Goal: Complete application form

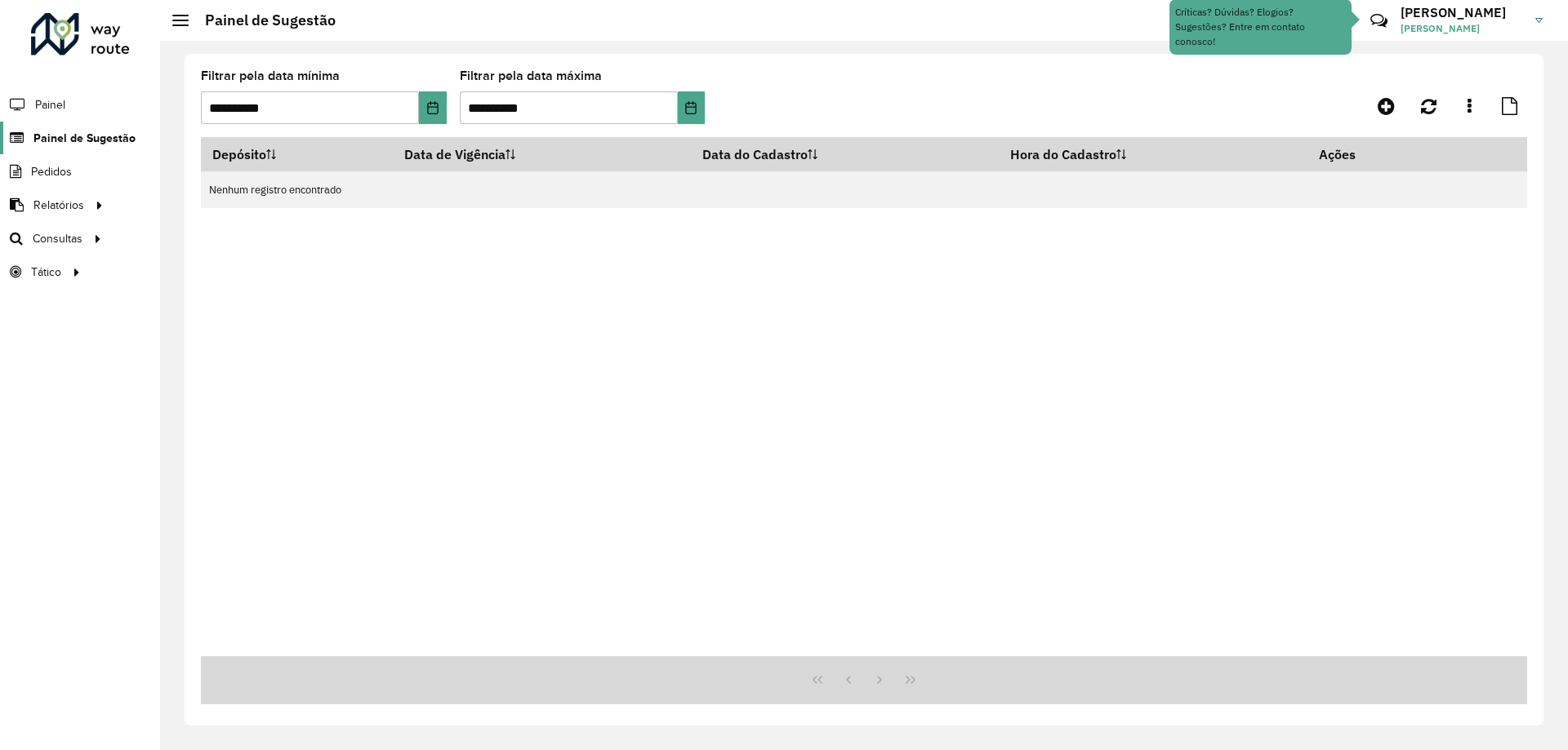
click at [79, 131] on span "Painel de Sugestão" at bounding box center [84, 138] width 102 height 17
click at [60, 142] on span "Painel de Sugestão" at bounding box center [84, 138] width 102 height 17
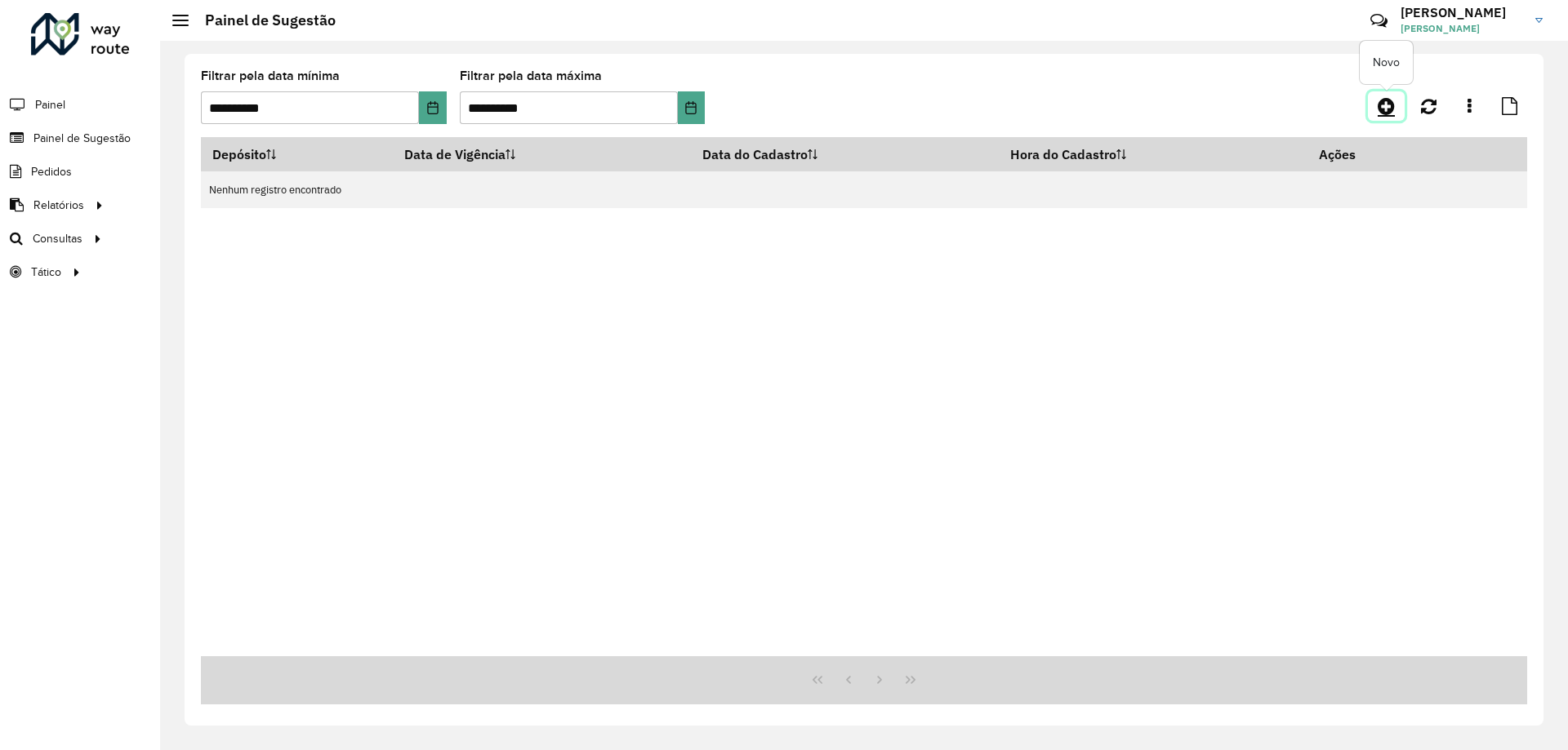
click at [1386, 110] on icon at bounding box center [1386, 106] width 17 height 20
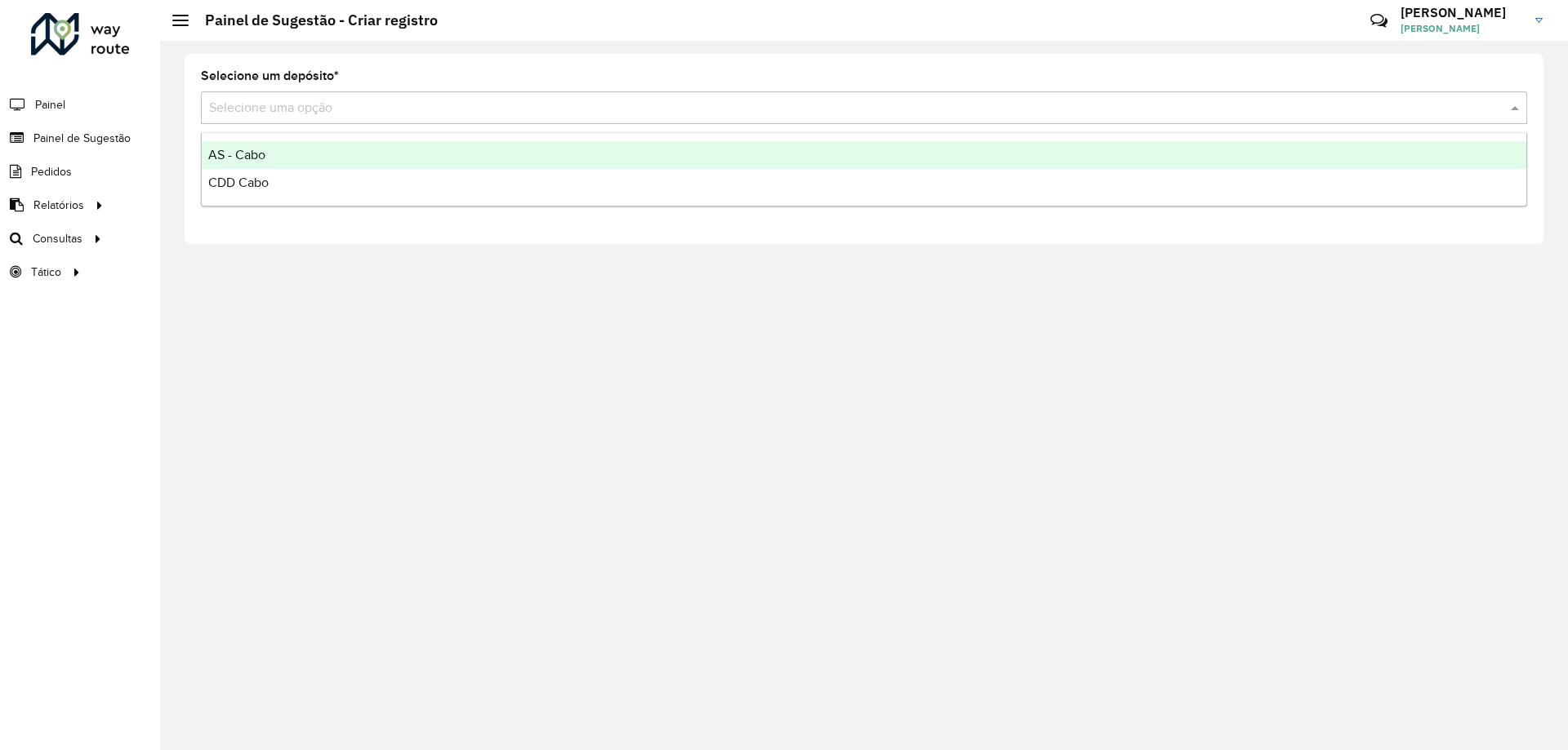
click at [481, 104] on input "text" at bounding box center [847, 108] width 1277 height 20
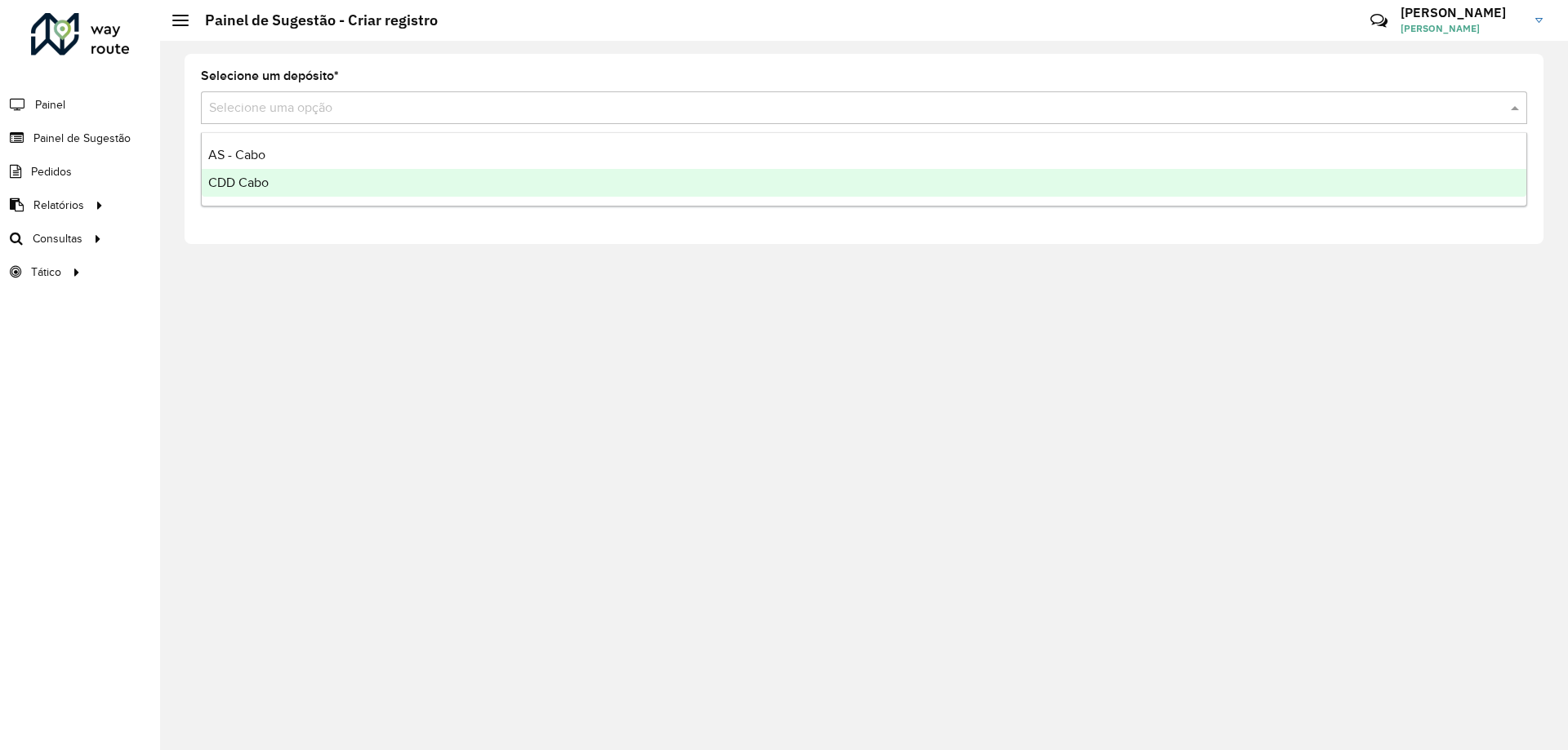
click at [304, 182] on div "CDD Cabo" at bounding box center [864, 183] width 1324 height 28
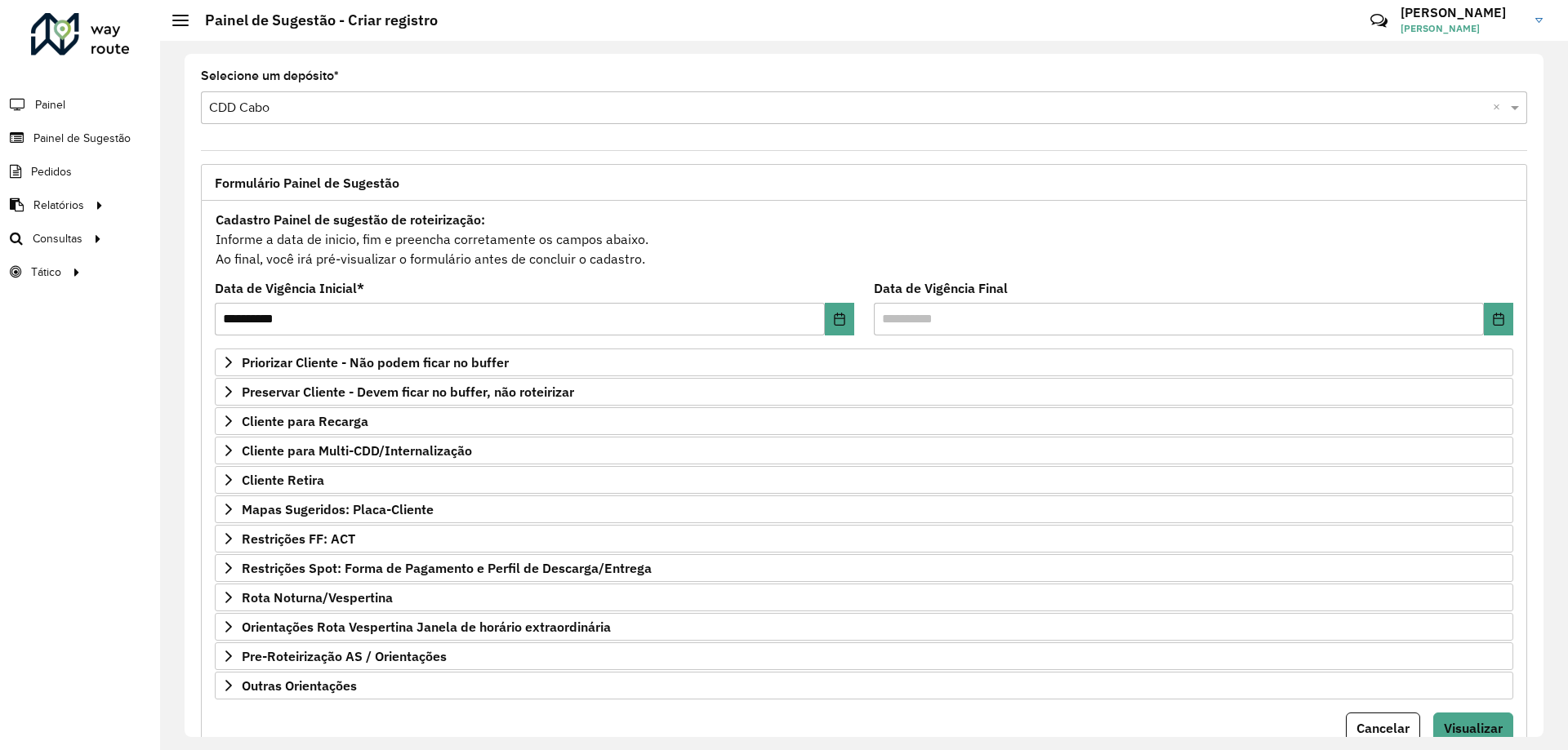
scroll to position [64, 0]
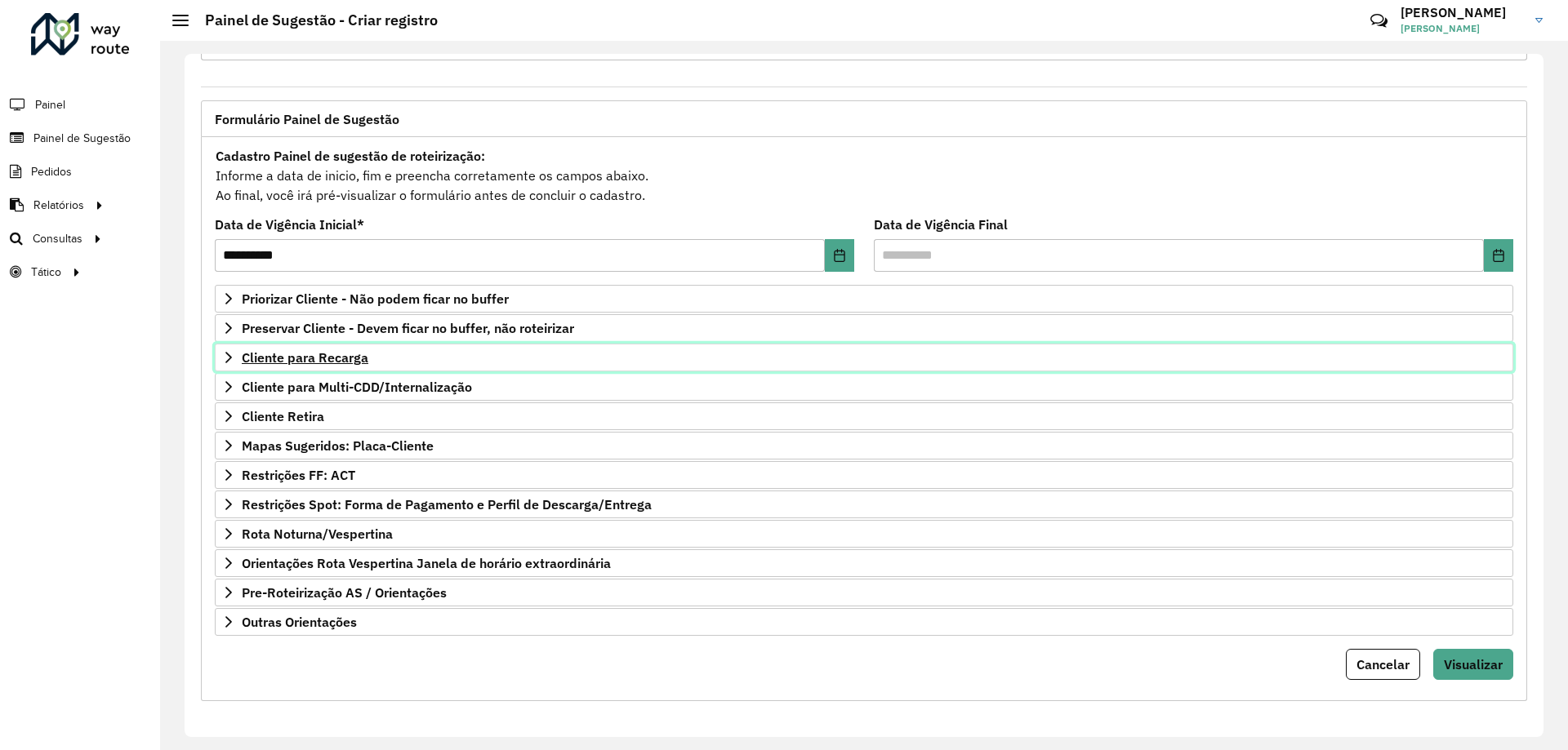
click at [342, 361] on span "Cliente para Recarga" at bounding box center [305, 357] width 126 height 13
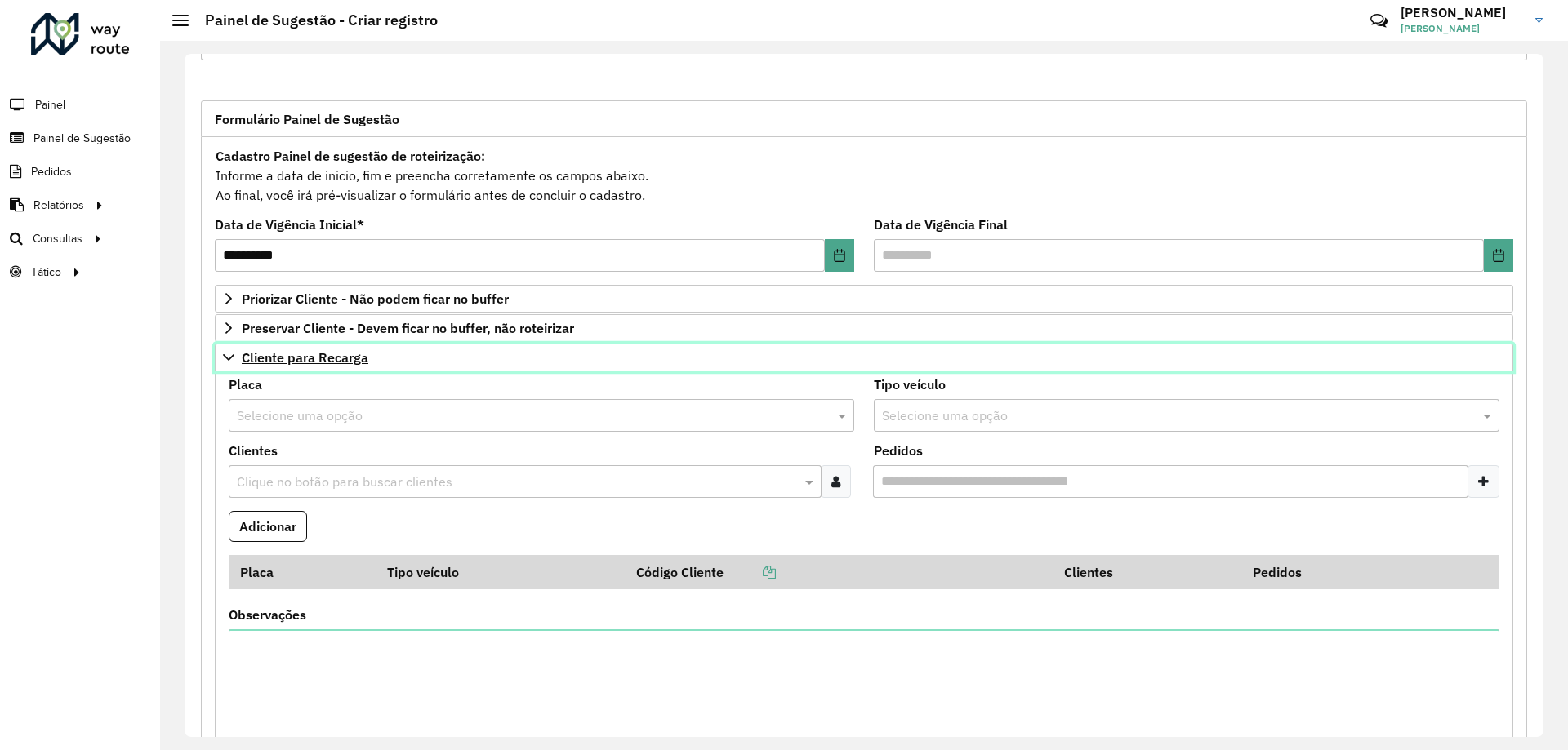
click at [342, 361] on span "Cliente para Recarga" at bounding box center [305, 357] width 126 height 13
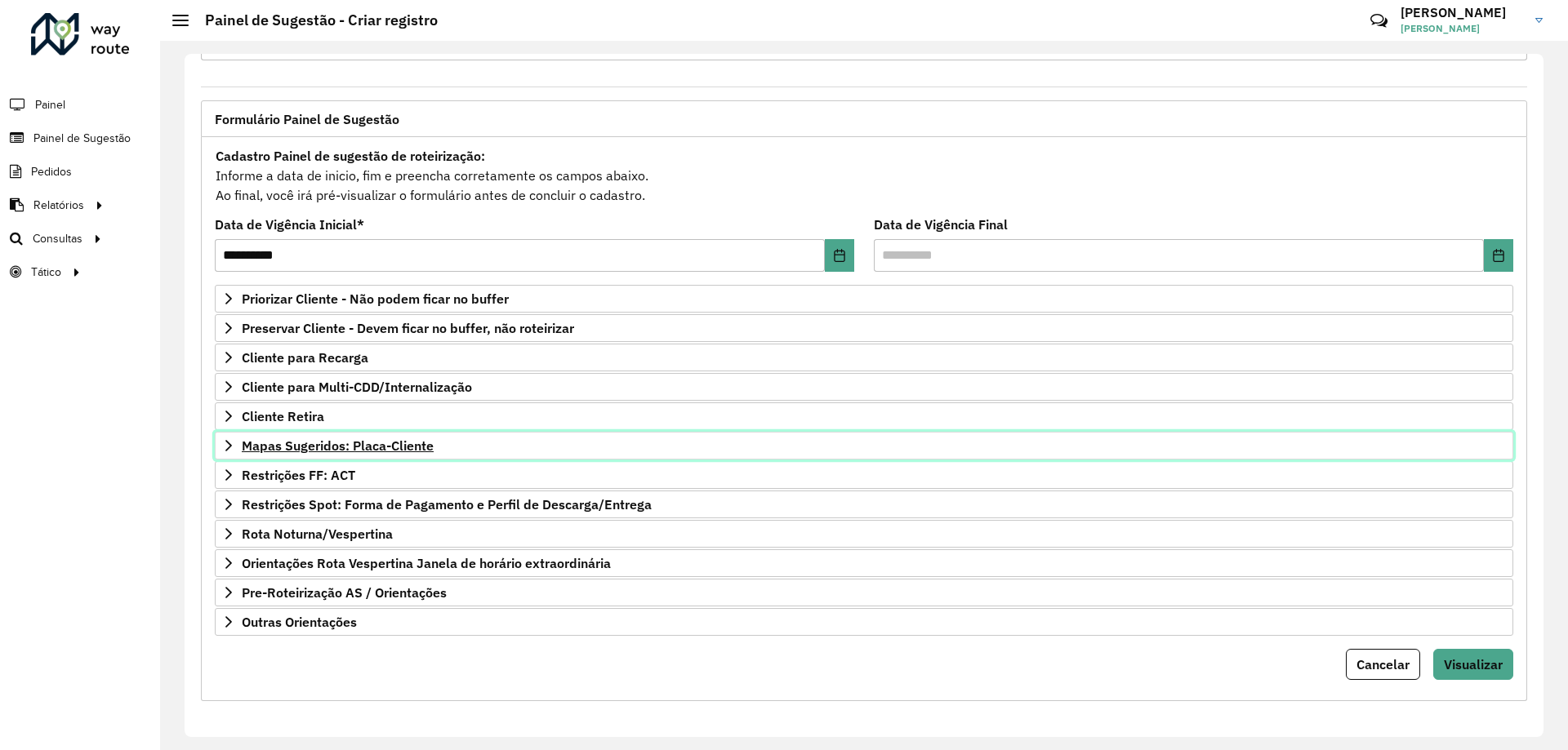
click at [315, 446] on span "Mapas Sugeridos: Placa-Cliente" at bounding box center [338, 445] width 192 height 13
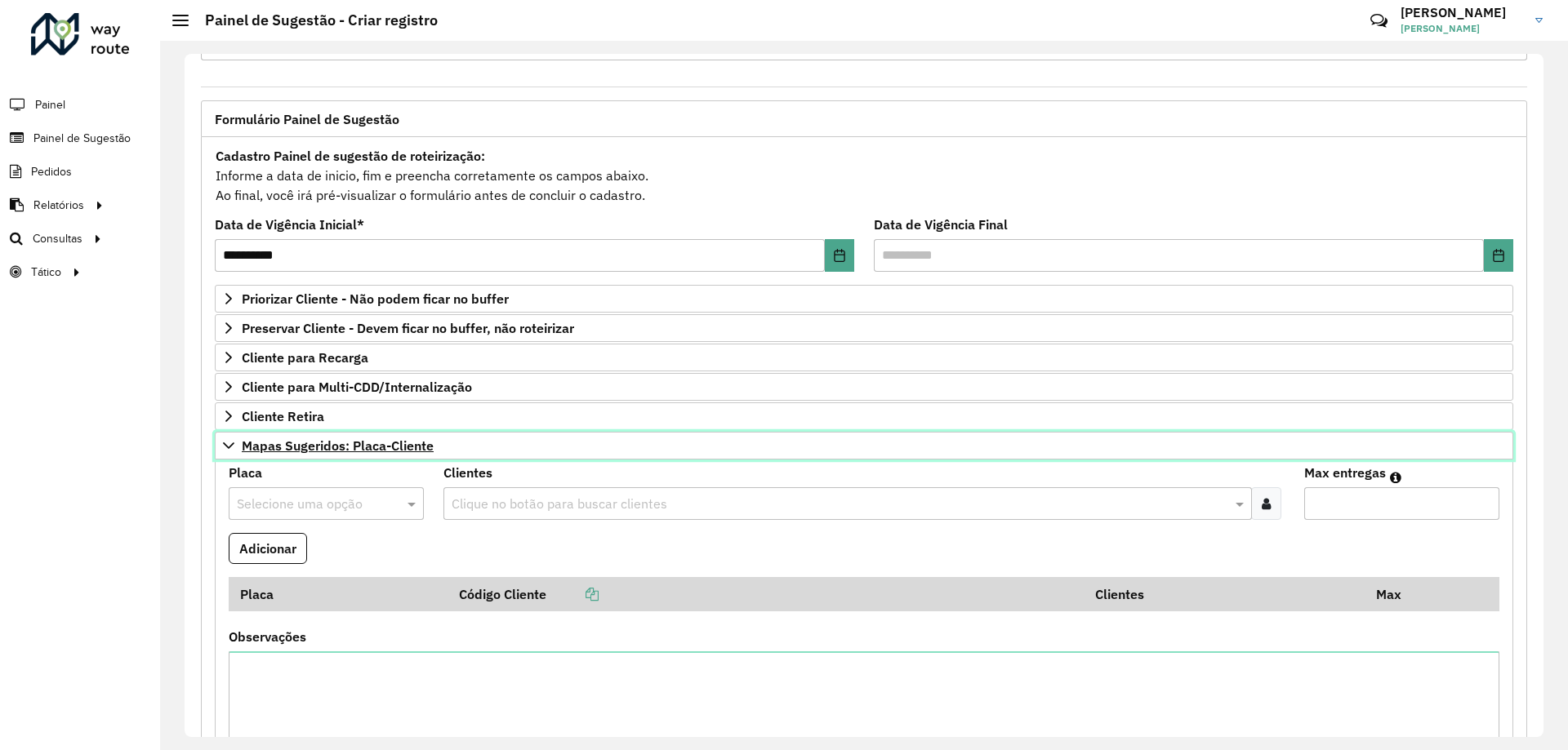
click at [315, 446] on span "Mapas Sugeridos: Placa-Cliente" at bounding box center [338, 445] width 192 height 13
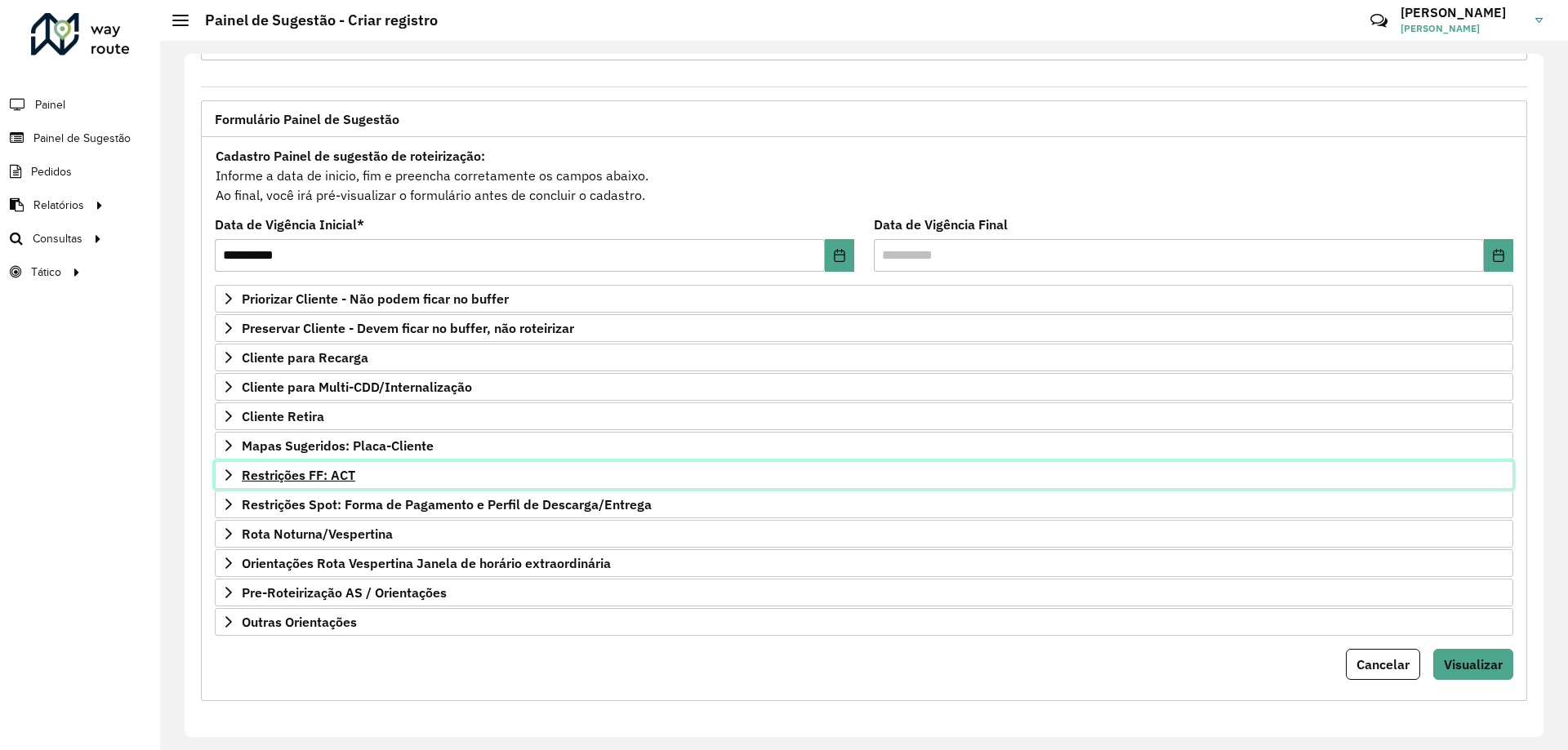
click at [316, 475] on span "Restrições FF: ACT" at bounding box center [299, 474] width 113 height 13
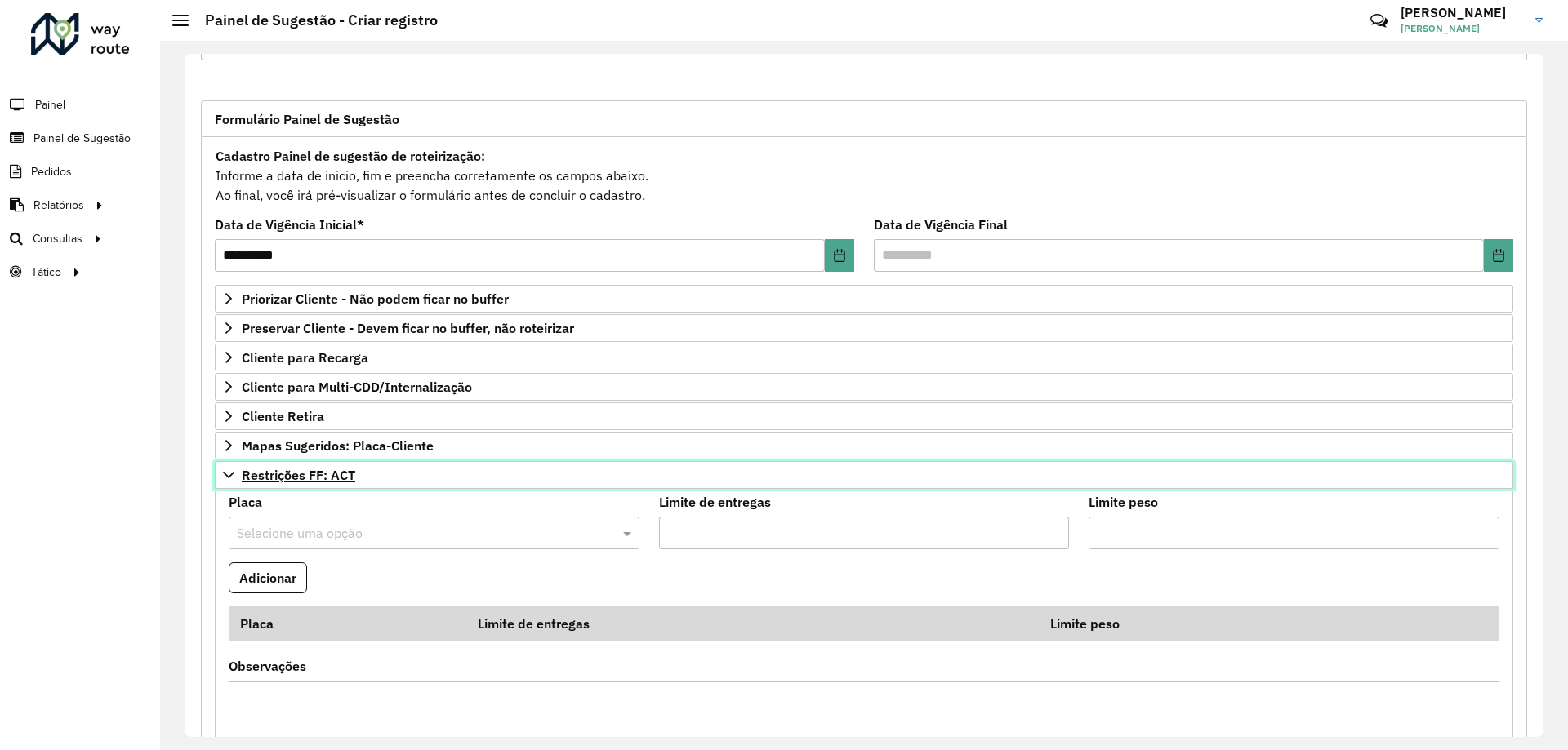
click at [316, 475] on span "Restrições FF: ACT" at bounding box center [299, 474] width 113 height 13
